Goal: Use online tool/utility

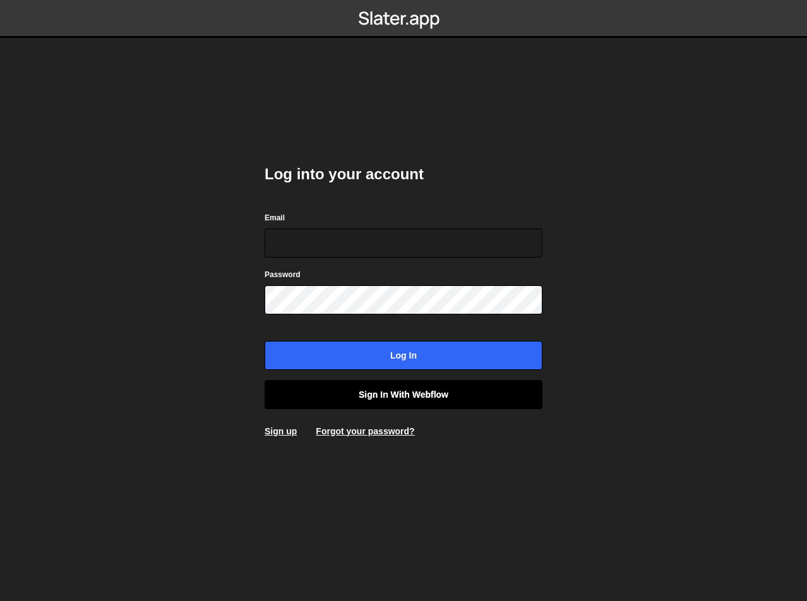
click at [442, 392] on link "Sign in with Webflow" at bounding box center [404, 394] width 278 height 29
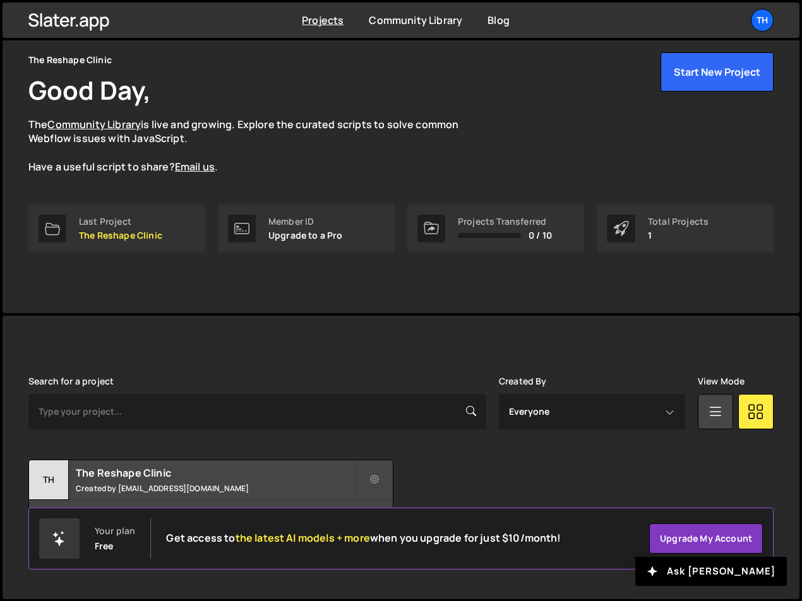
scroll to position [49, 0]
click at [232, 485] on small "Created by morhaf.abdelsalam@gmail.com" at bounding box center [215, 488] width 279 height 11
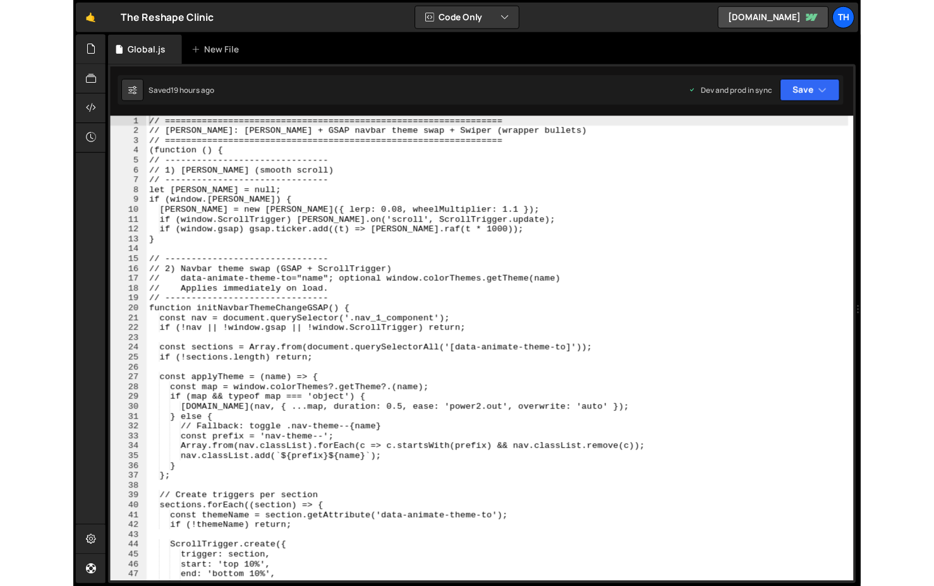
scroll to position [2966, 0]
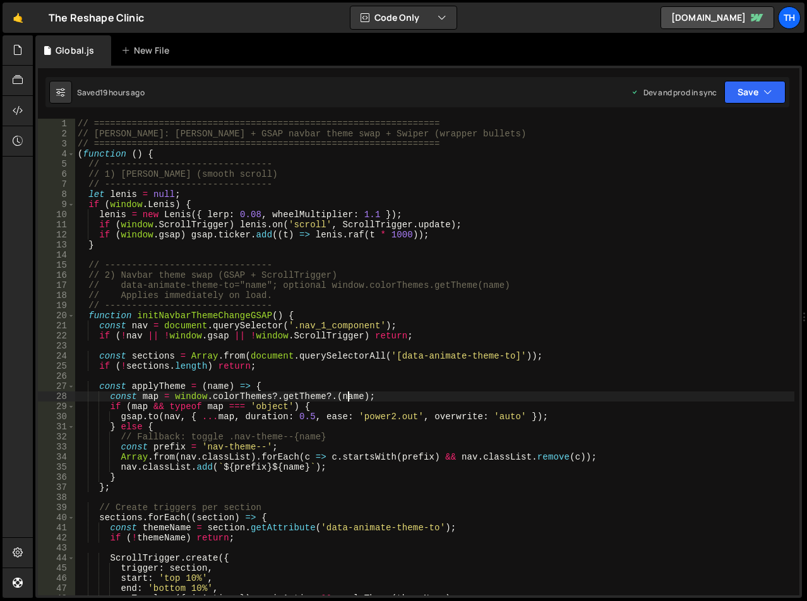
click at [348, 399] on div "// ================================================================ // [PERSON_…" at bounding box center [435, 367] width 720 height 497
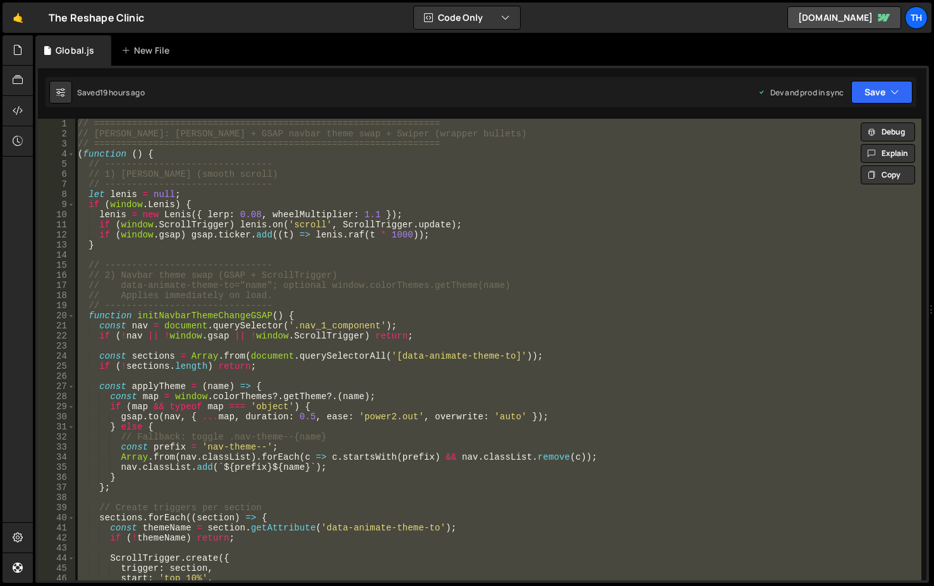
click at [433, 205] on div "// ================================================================ // [PERSON_…" at bounding box center [498, 350] width 846 height 462
type textarea "if (window.[PERSON_NAME]) {"
